Goal: Communication & Community: Answer question/provide support

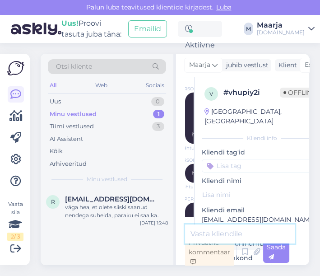
scroll to position [3247, 0]
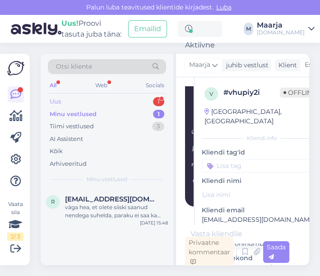
click at [91, 104] on div "Uus 1" at bounding box center [107, 101] width 118 height 13
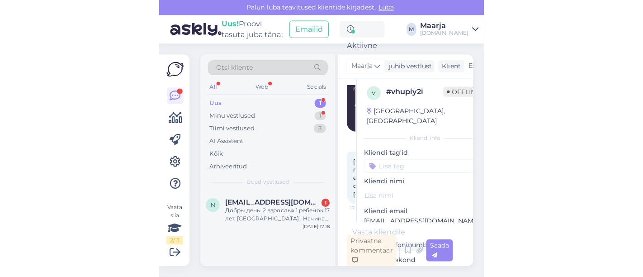
scroll to position [0, 0]
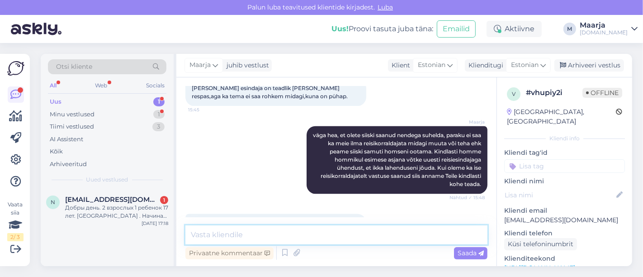
click at [217, 231] on textarea at bounding box center [336, 234] width 302 height 19
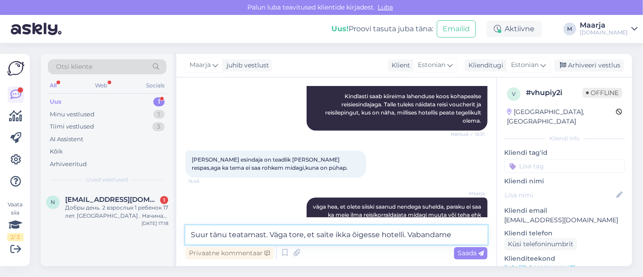
scroll to position [1623, 0]
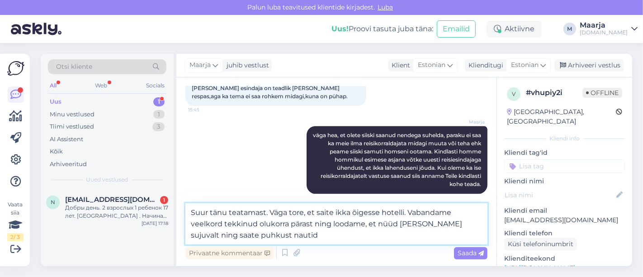
type textarea "Suur tänu teatamast. Väga tore, et saite ikka õigesse hotelli. Vabandame veelko…"
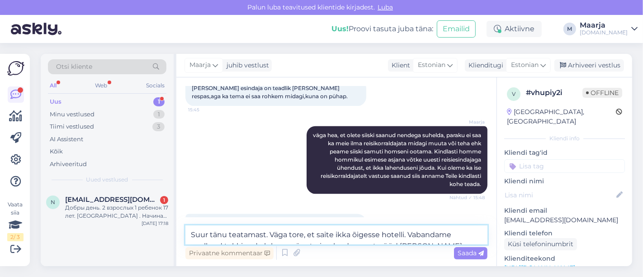
scroll to position [1686, 0]
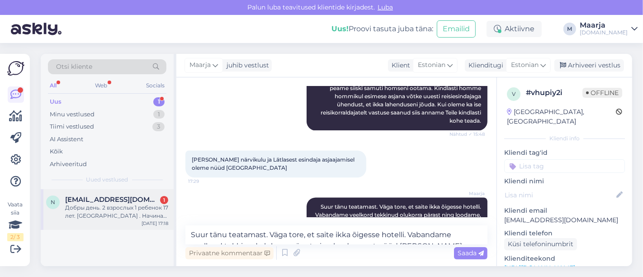
click at [121, 208] on div "Добры день. 2 взрослых 1 ребенок 17 лет. [GEOGRAPHIC_DATA] . Начиная с 4.10 ." at bounding box center [116, 211] width 103 height 16
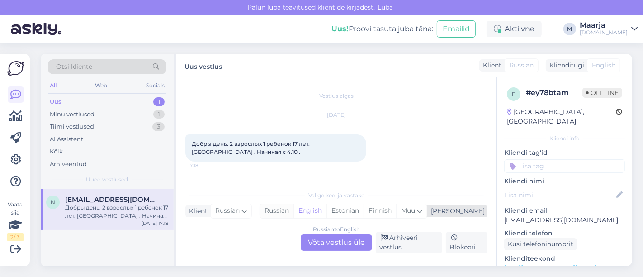
click at [293, 212] on div "Russian" at bounding box center [276, 211] width 33 height 14
click at [320, 245] on div "Russian to Russian Võta vestlus üle" at bounding box center [336, 242] width 71 height 16
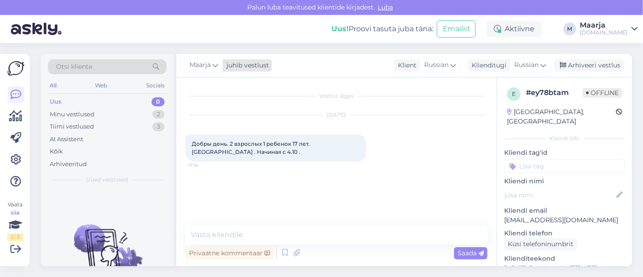
click at [238, 64] on div "juhib vestlust" at bounding box center [246, 65] width 46 height 9
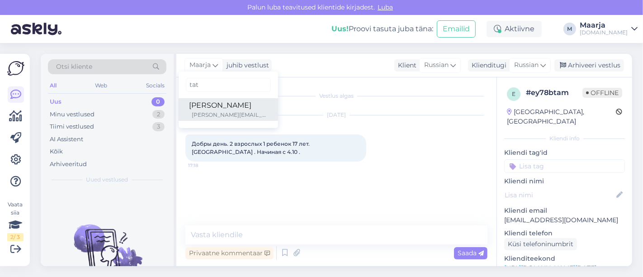
type input "tat"
click at [225, 107] on div "[PERSON_NAME]" at bounding box center [228, 105] width 78 height 11
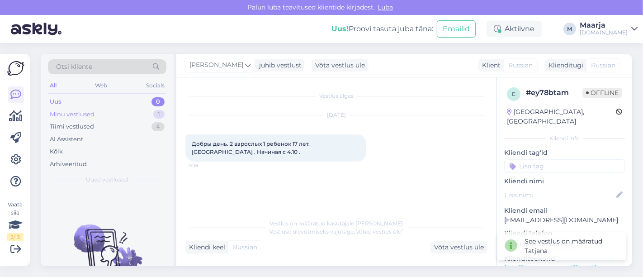
click at [91, 115] on div "Minu vestlused" at bounding box center [72, 114] width 45 height 9
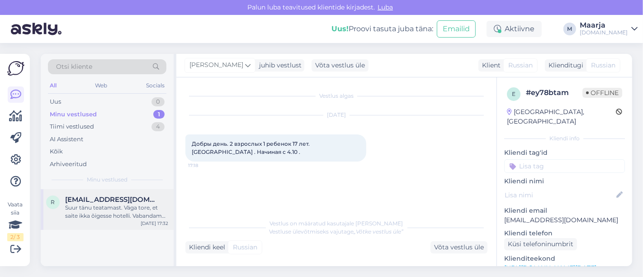
click at [79, 212] on div "Suur tänu teatamast. Väga tore, et saite ikka õigesse hotelli. Vabandame veelko…" at bounding box center [116, 211] width 103 height 16
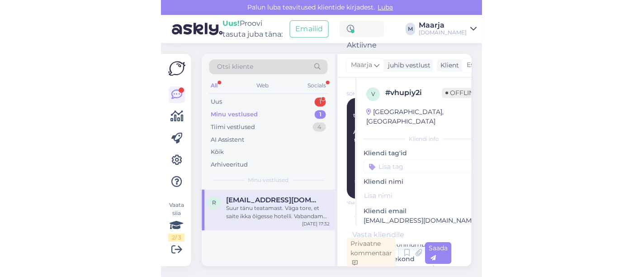
scroll to position [2393, 0]
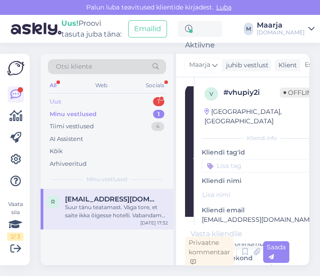
click at [80, 102] on div "Uus 1" at bounding box center [107, 101] width 118 height 13
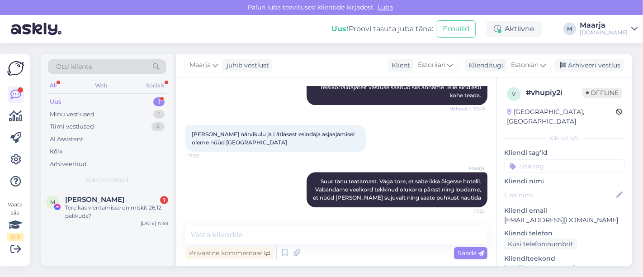
scroll to position [1344, 0]
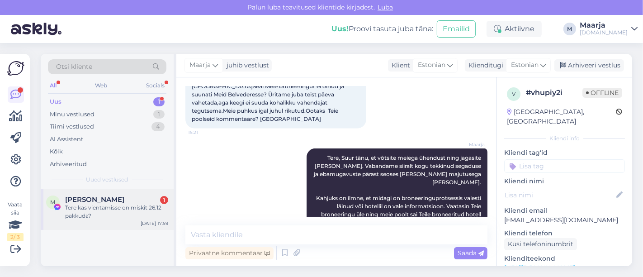
click at [73, 220] on div "M [PERSON_NAME] 1 Tere kas vientamisse on miskit 26.12 pakkuda? [DATE] 17:59" at bounding box center [107, 209] width 133 height 41
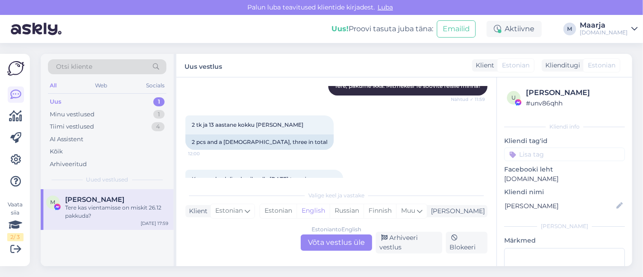
scroll to position [167, 0]
click at [296, 209] on div "Estonian" at bounding box center [278, 211] width 37 height 14
click at [320, 240] on div "Estonian to Estonian Võta vestlus üle" at bounding box center [336, 242] width 71 height 16
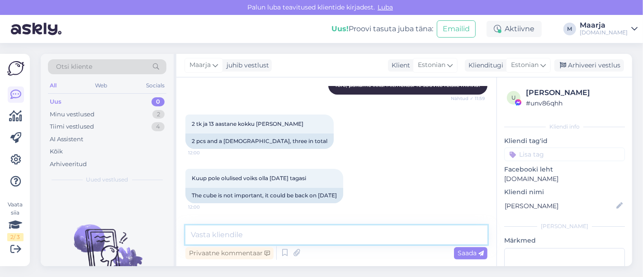
click at [275, 240] on textarea at bounding box center [336, 234] width 302 height 19
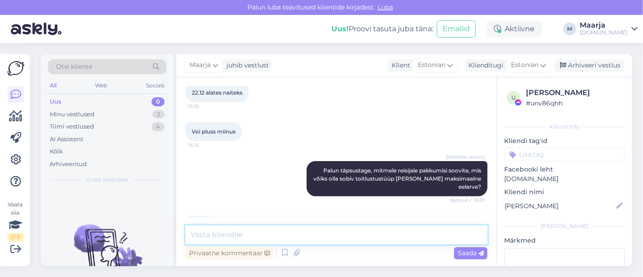
scroll to position [1073, 0]
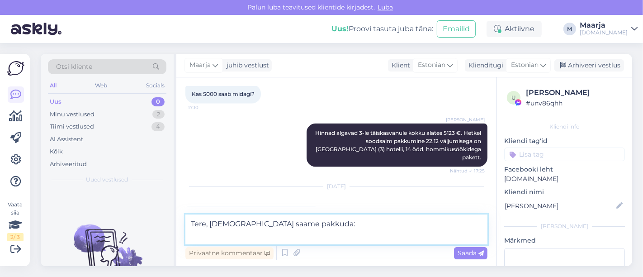
paste textarea "Lucky [PERSON_NAME] Hotel 2*"
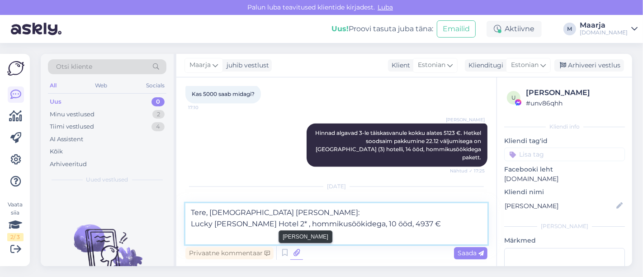
paste textarea "[PERSON_NAME] Bambusa Resort 3*"
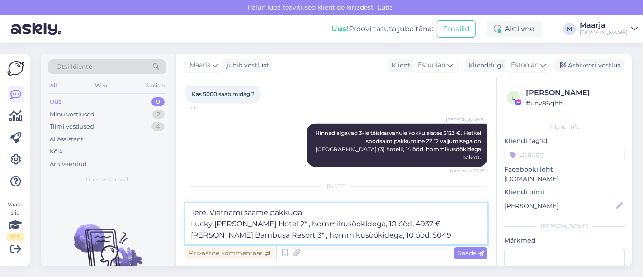
type textarea "Tere, Vietnami saame pakkuda: Lucky [PERSON_NAME] Hotel 2* , hommikusöökidega, …"
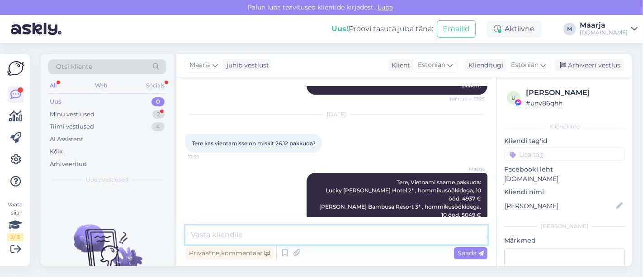
scroll to position [1184, 0]
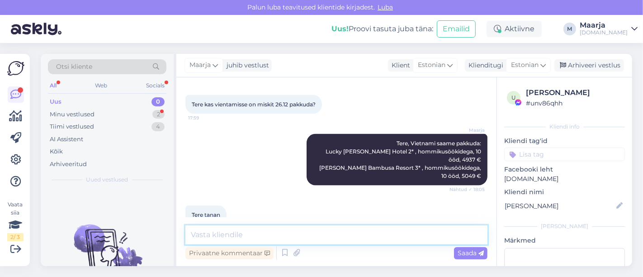
click at [295, 240] on textarea at bounding box center [336, 234] width 302 height 19
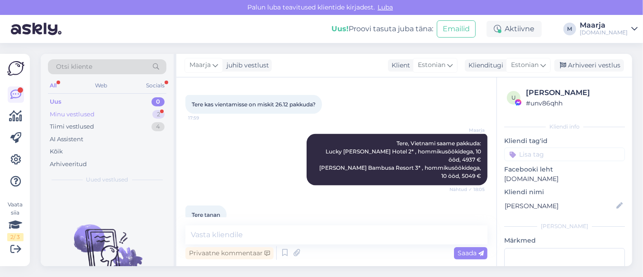
click at [82, 117] on div "Minu vestlused" at bounding box center [72, 114] width 45 height 9
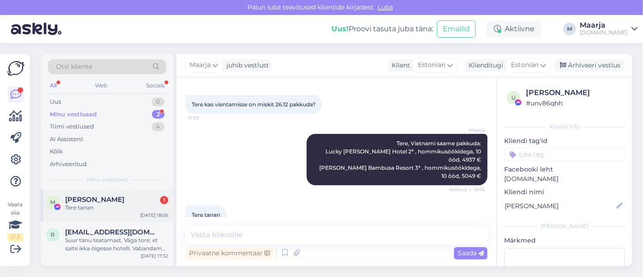
click at [85, 207] on div "Tere tanan" at bounding box center [116, 207] width 103 height 8
